Goal: Find specific page/section: Find specific page/section

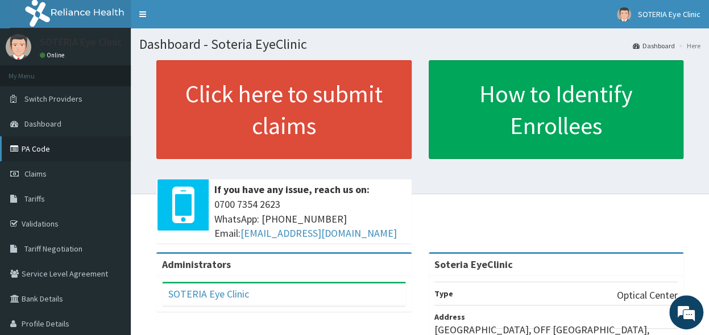
click at [42, 149] on link "PA Code" at bounding box center [65, 148] width 131 height 25
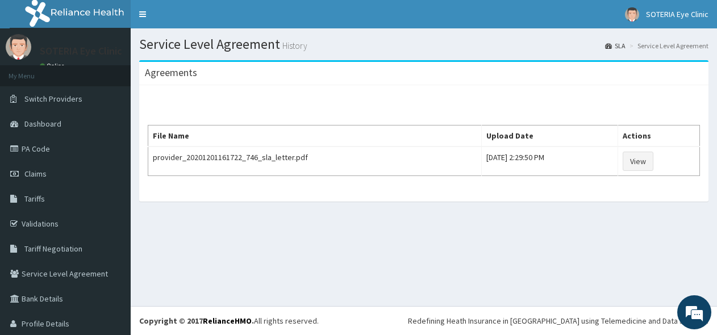
scroll to position [32, 0]
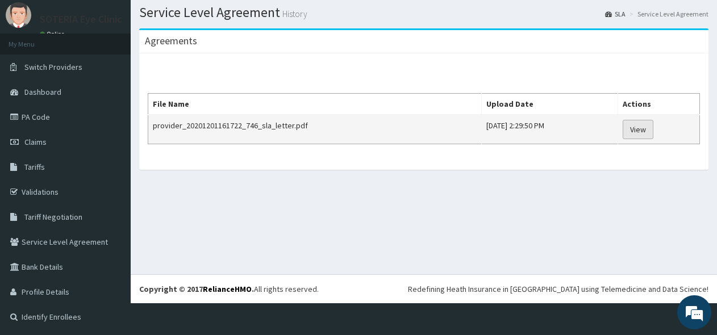
click at [640, 133] on link "View" at bounding box center [638, 129] width 31 height 19
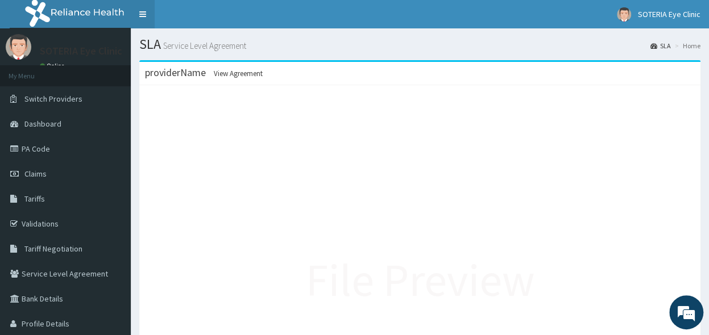
click at [147, 13] on link "Toggle navigation" at bounding box center [143, 14] width 24 height 28
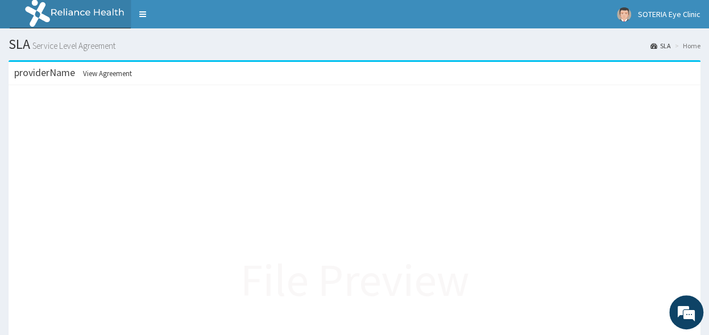
drag, startPoint x: 140, startPoint y: 14, endPoint x: 126, endPoint y: 54, distance: 42.8
click at [141, 14] on link "Toggle navigation" at bounding box center [143, 14] width 24 height 28
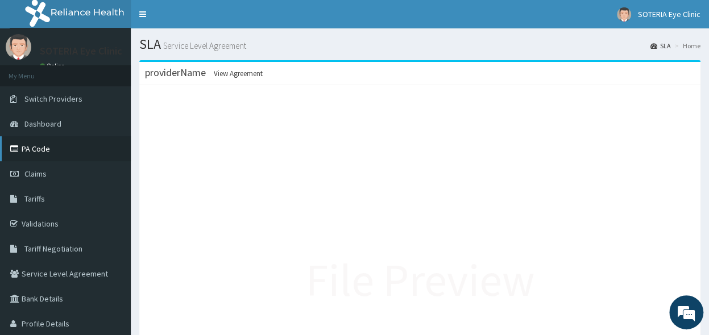
click at [40, 152] on link "PA Code" at bounding box center [65, 148] width 131 height 25
